Goal: Register for event/course

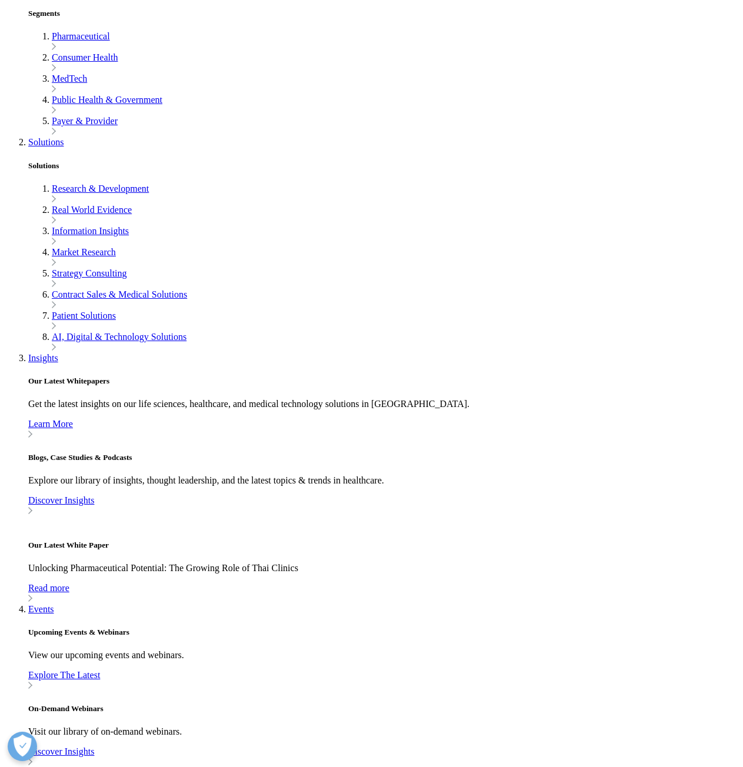
scroll to position [353, 0]
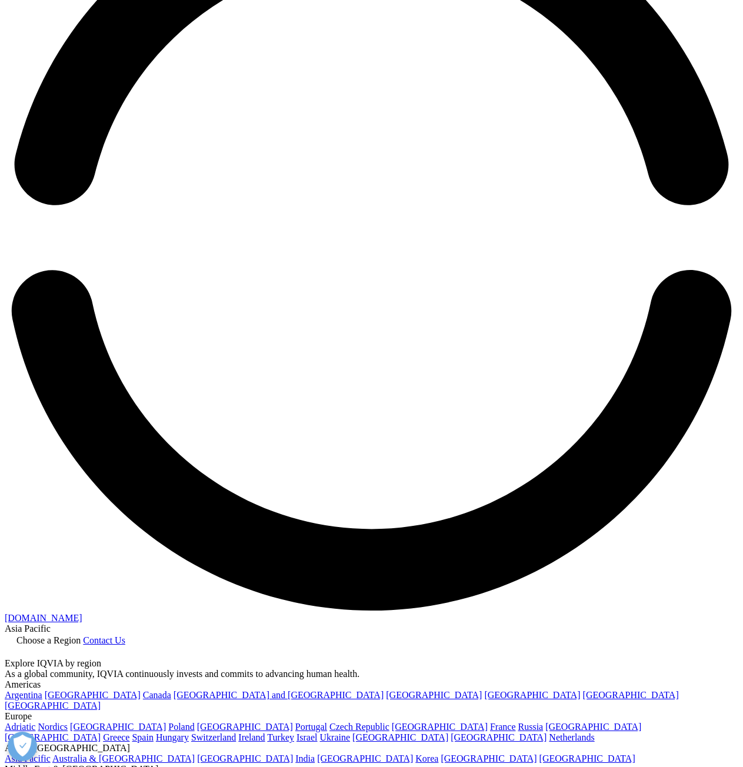
scroll to position [1553, 0]
